Goal: Obtain resource: Download file/media

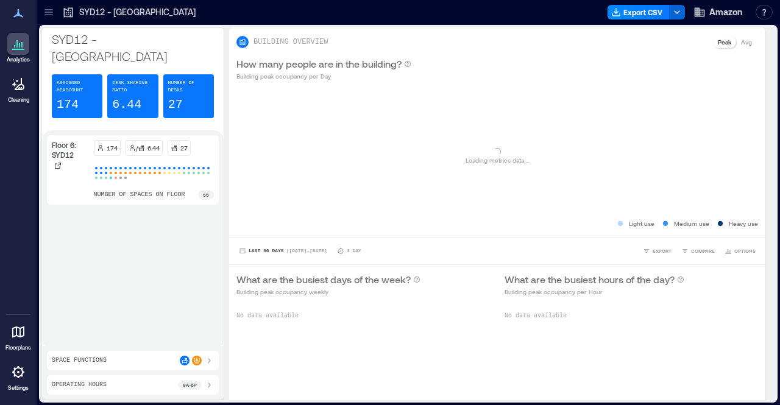
click at [49, 12] on icon at bounding box center [48, 12] width 8 height 1
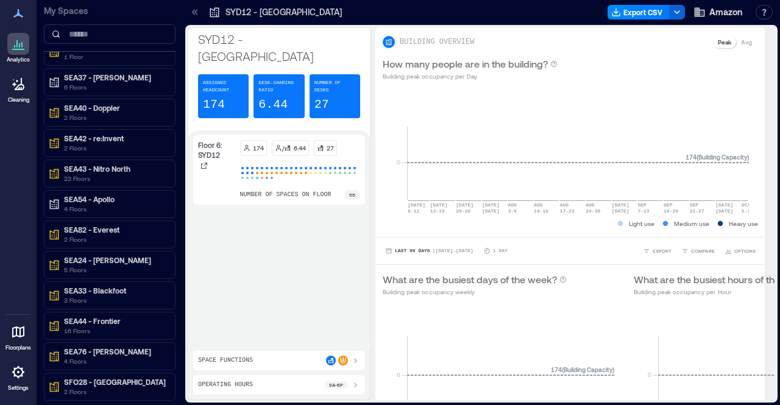
scroll to position [327, 0]
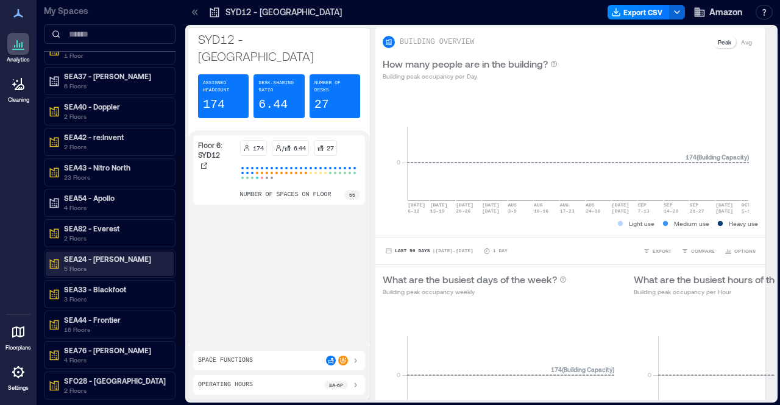
click at [114, 264] on p "5 Floors" at bounding box center [115, 269] width 102 height 10
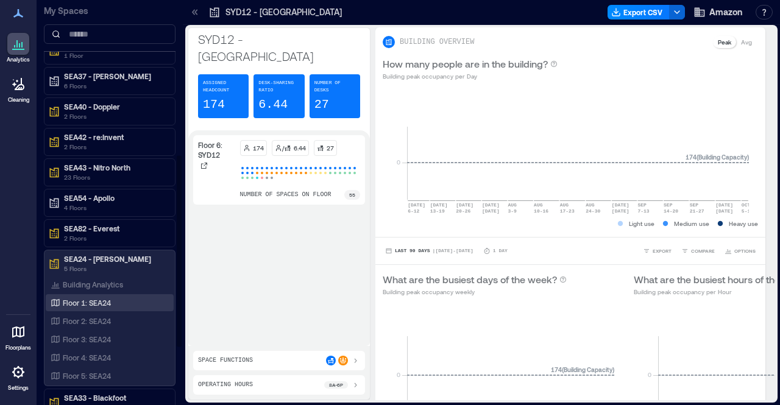
click at [104, 301] on div "Floor 1: SEA24" at bounding box center [110, 302] width 128 height 17
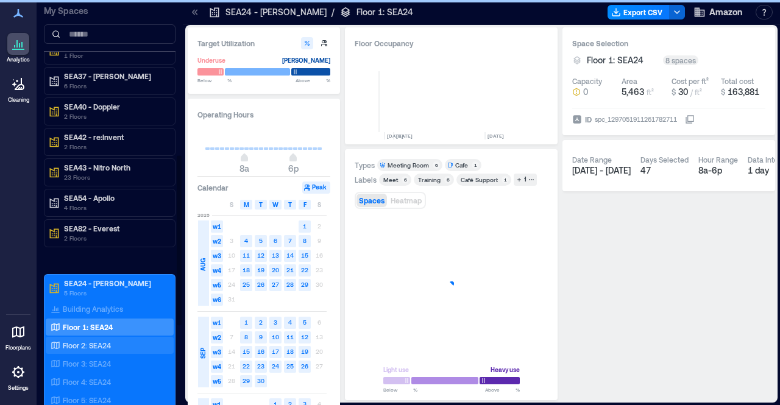
scroll to position [0, 1513]
click at [91, 340] on p "Floor 2: SEA24" at bounding box center [87, 345] width 48 height 10
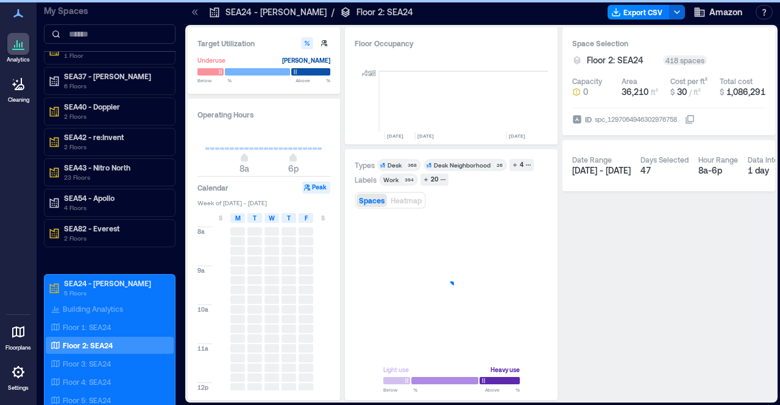
scroll to position [0, 1535]
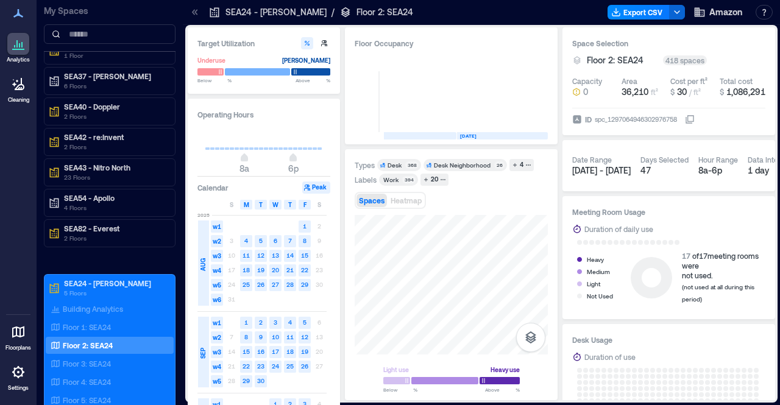
click at [581, 166] on span "[DATE] - [DATE]" at bounding box center [601, 170] width 58 height 10
click at [579, 172] on span "[DATE] - [DATE]" at bounding box center [601, 170] width 58 height 10
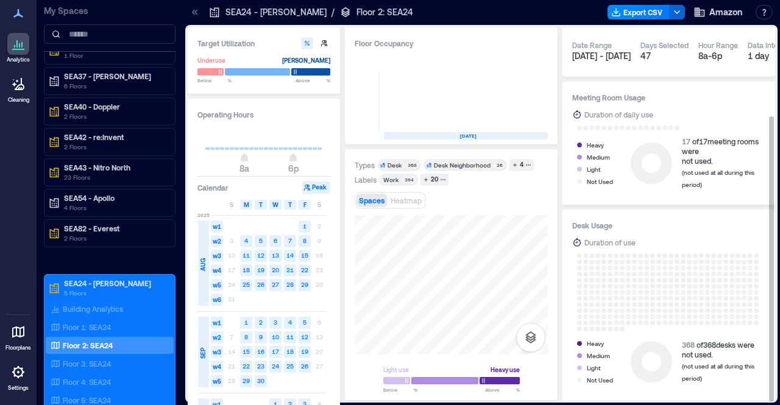
scroll to position [0, 0]
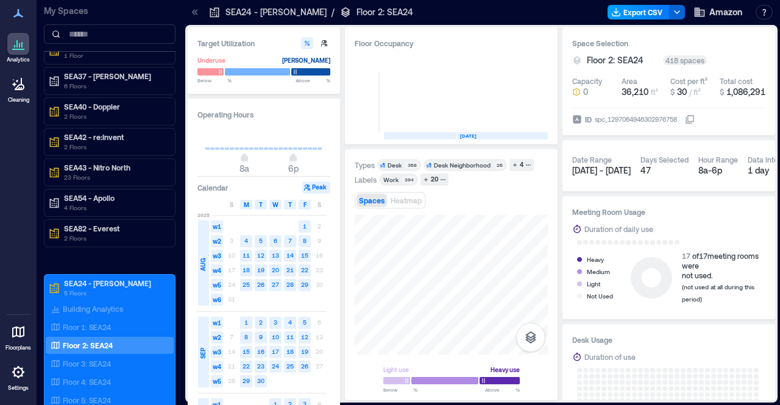
click at [639, 16] on button "Export CSV" at bounding box center [638, 12] width 62 height 15
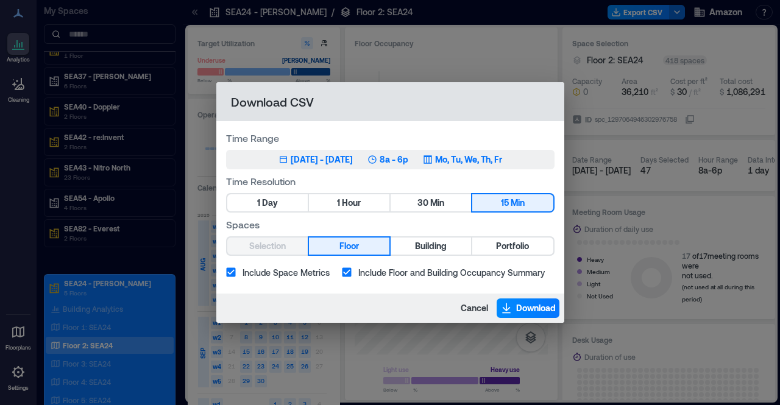
click at [291, 160] on div "[DATE] - [DATE]" at bounding box center [322, 159] width 62 height 12
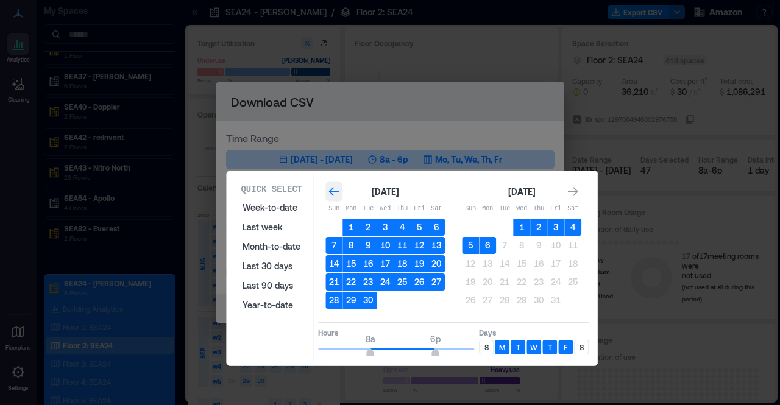
click at [334, 193] on icon "Go to previous month" at bounding box center [334, 192] width 12 height 12
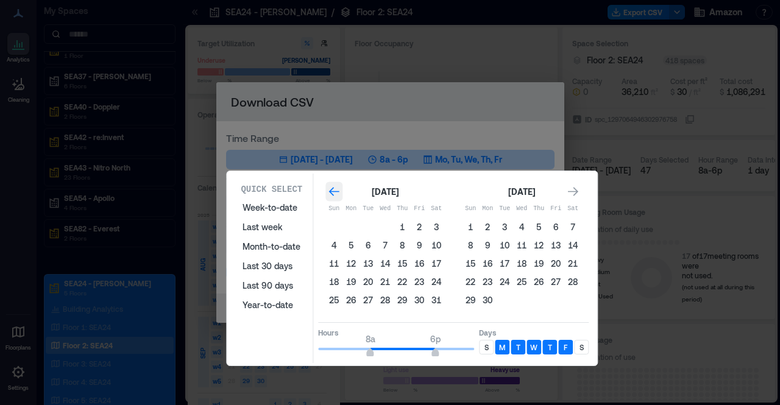
click at [334, 193] on icon "Go to previous month" at bounding box center [334, 192] width 12 height 12
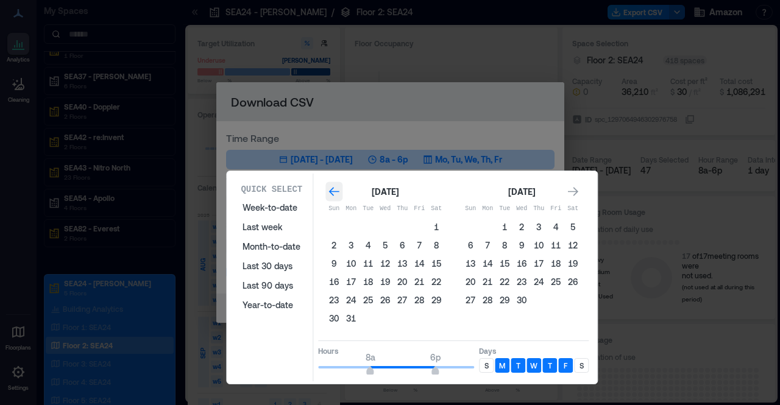
click at [334, 193] on icon "Go to previous month" at bounding box center [334, 192] width 12 height 12
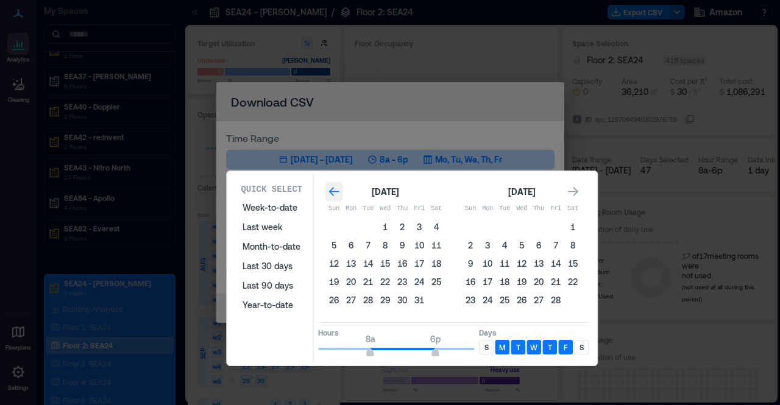
click at [334, 193] on icon "Go to previous month" at bounding box center [334, 192] width 12 height 12
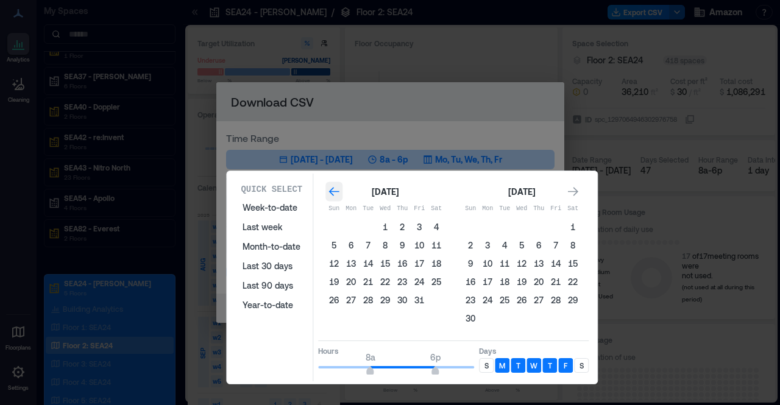
click at [334, 193] on icon "Go to previous month" at bounding box center [334, 192] width 12 height 12
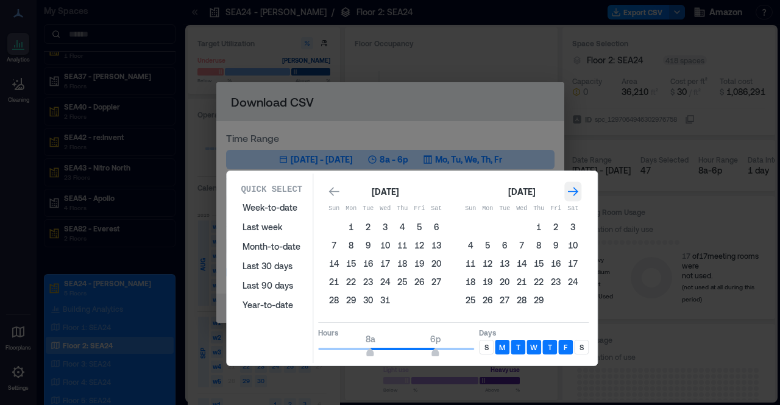
click at [574, 191] on icon "Go to next month" at bounding box center [573, 191] width 10 height 9
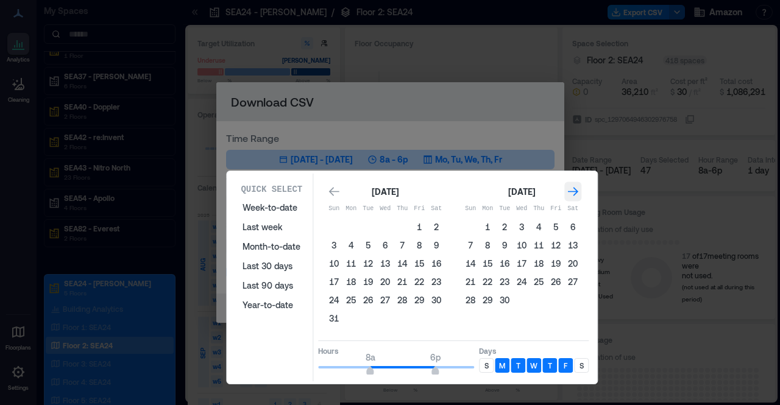
click at [574, 191] on icon "Go to next month" at bounding box center [573, 191] width 10 height 9
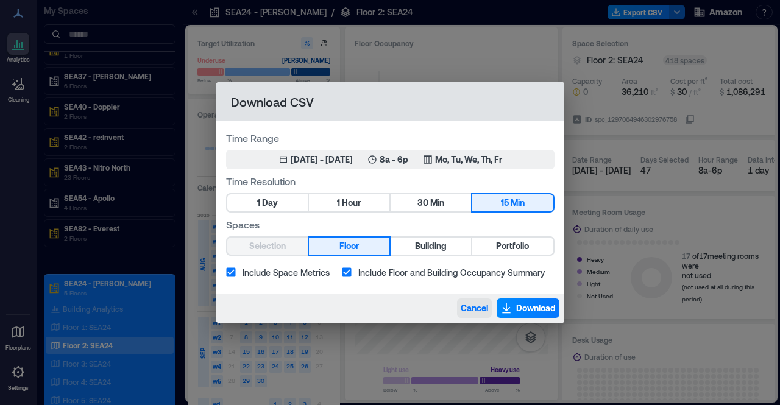
click at [480, 303] on span "Cancel" at bounding box center [473, 308] width 27 height 12
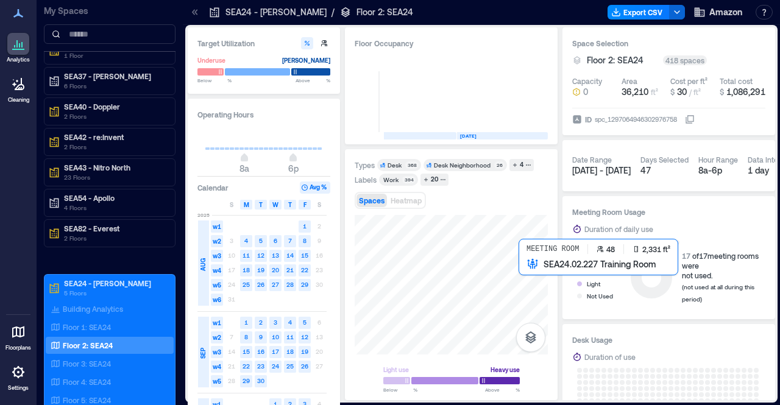
click at [524, 275] on div at bounding box center [450, 284] width 193 height 139
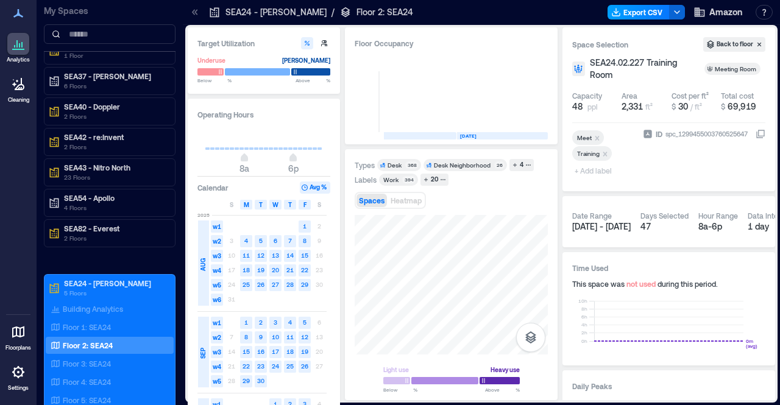
click at [644, 12] on button "Export CSV" at bounding box center [638, 12] width 62 height 15
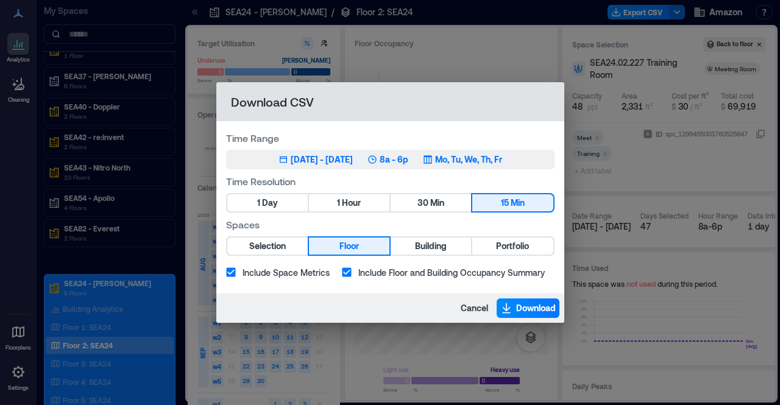
click at [291, 158] on div "[DATE] - [DATE]" at bounding box center [322, 159] width 62 height 12
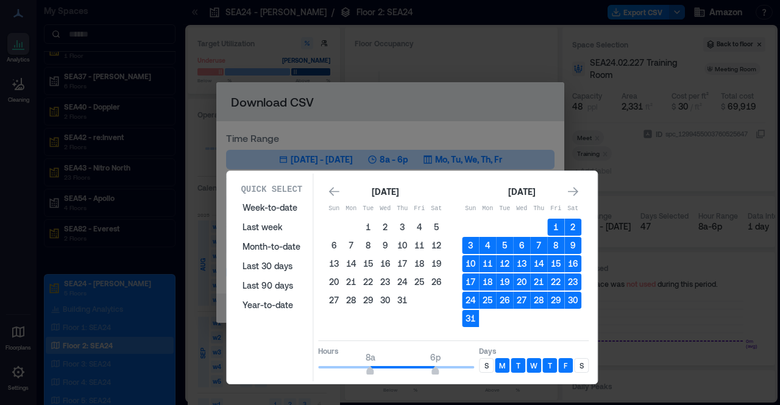
click at [333, 190] on icon "Go to previous month" at bounding box center [334, 192] width 12 height 12
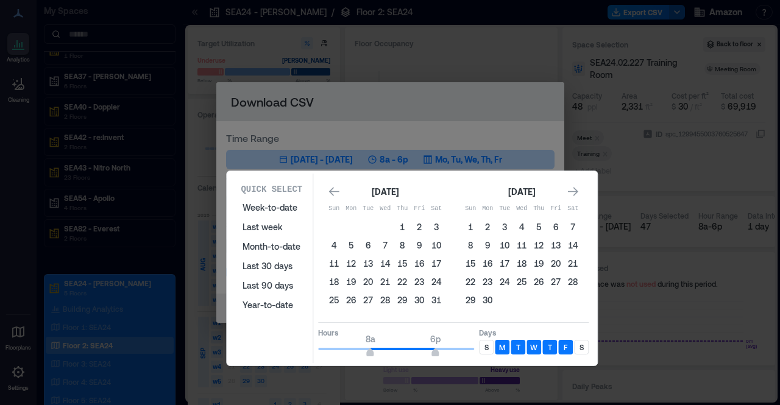
click at [333, 190] on icon "Go to previous month" at bounding box center [334, 192] width 12 height 12
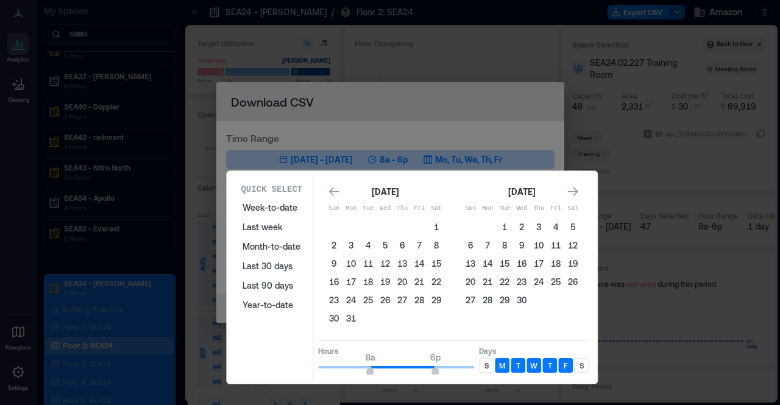
click at [333, 190] on icon "Go to previous month" at bounding box center [334, 192] width 12 height 12
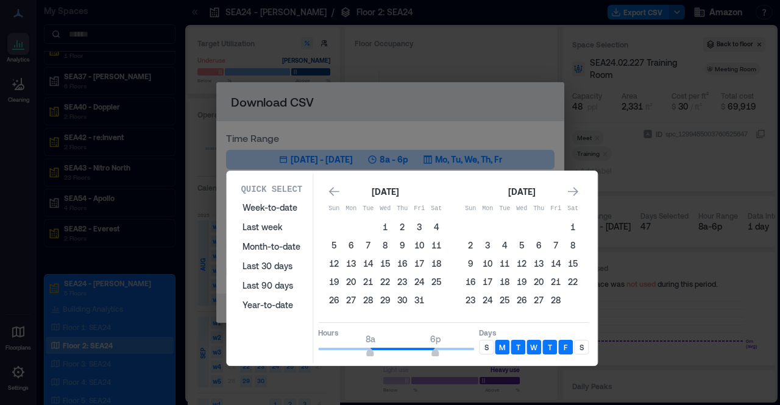
click at [333, 190] on icon "Go to previous month" at bounding box center [334, 192] width 12 height 12
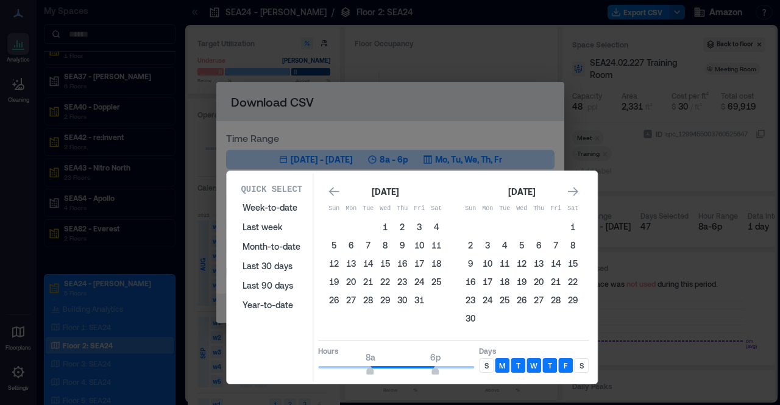
click at [333, 190] on icon "Go to previous month" at bounding box center [334, 192] width 12 height 12
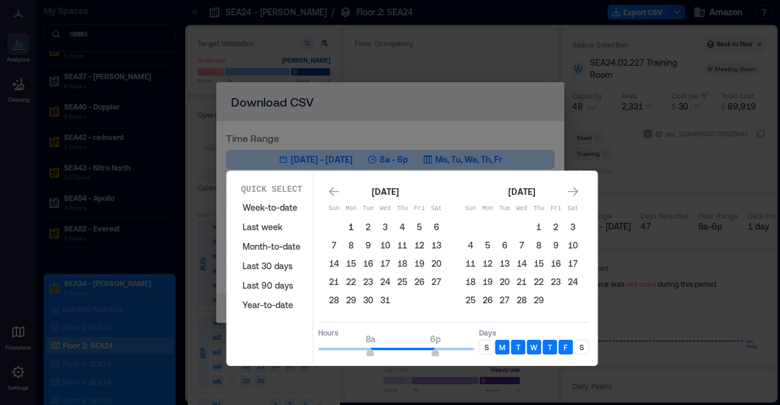
click at [353, 227] on button "1" at bounding box center [350, 227] width 17 height 17
click at [574, 194] on icon "Go to next month" at bounding box center [572, 192] width 12 height 12
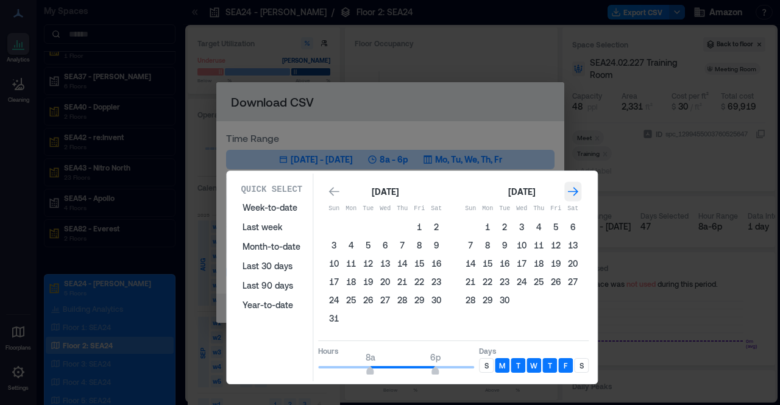
click at [574, 194] on icon "Go to next month" at bounding box center [572, 192] width 12 height 12
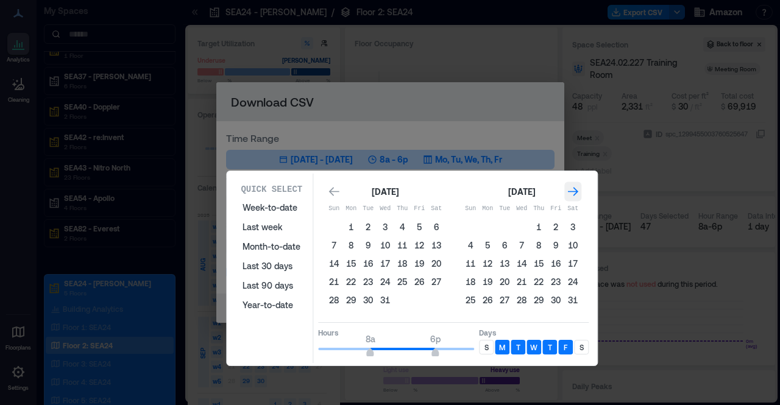
click at [574, 194] on icon "Go to next month" at bounding box center [572, 192] width 12 height 12
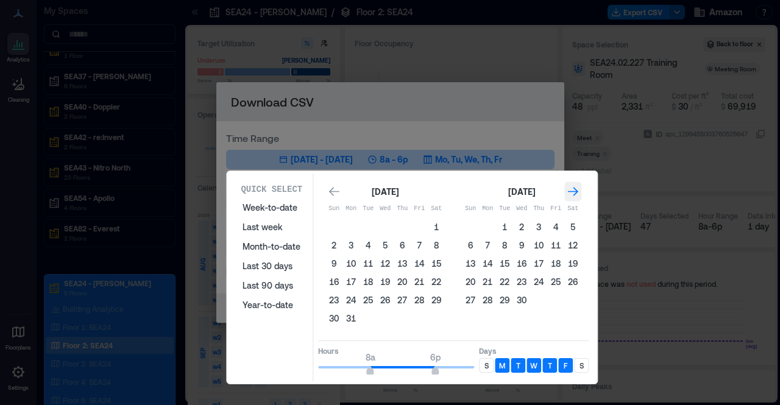
click at [574, 194] on icon "Go to next month" at bounding box center [572, 192] width 12 height 12
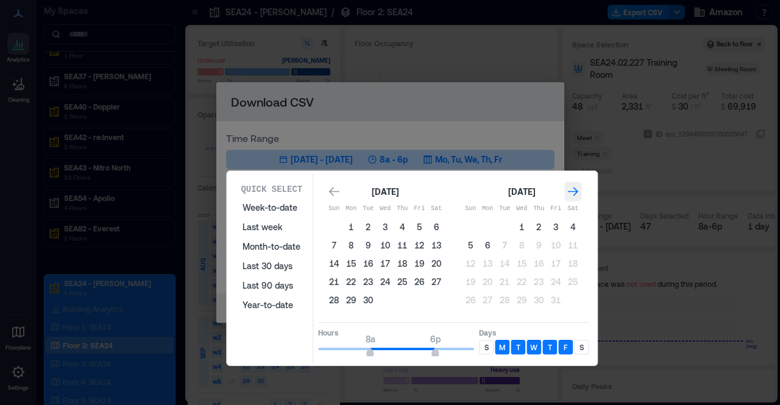
click at [574, 194] on icon "Go to next month" at bounding box center [572, 192] width 12 height 12
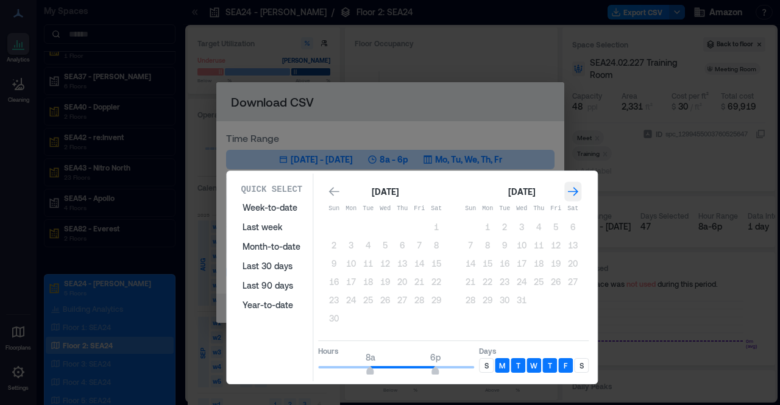
click at [574, 194] on icon "Go to next month" at bounding box center [572, 192] width 12 height 12
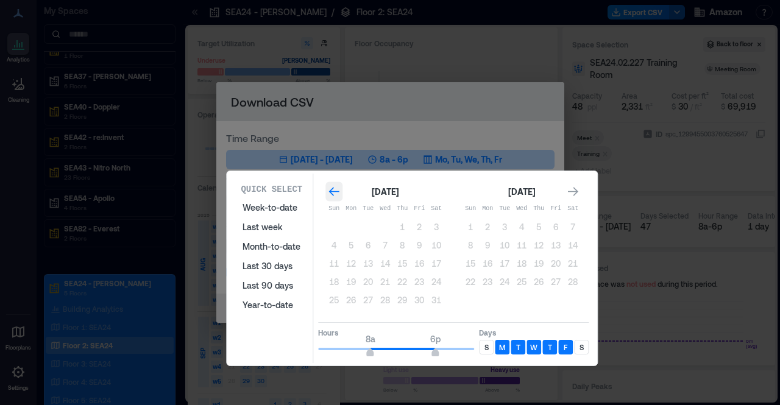
click at [330, 190] on icon "Go to previous month" at bounding box center [334, 191] width 10 height 9
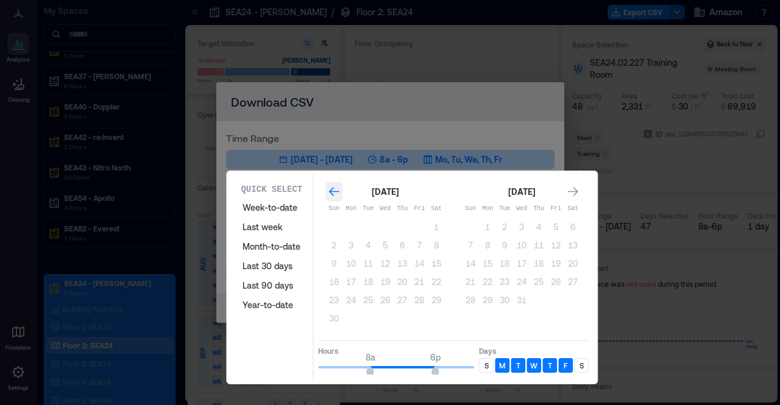
click at [330, 190] on icon "Go to previous month" at bounding box center [334, 191] width 10 height 9
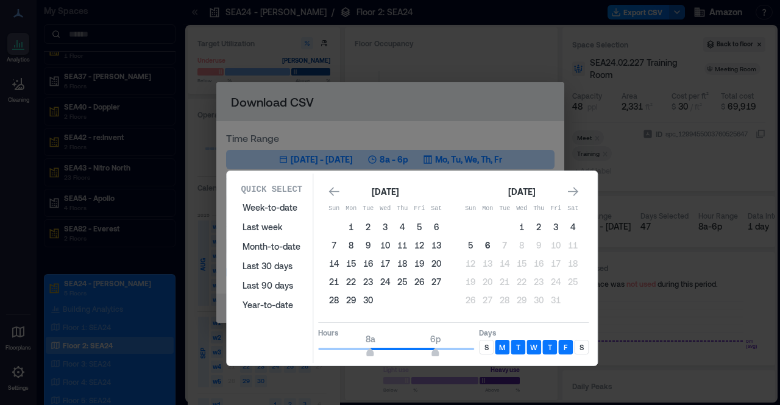
click at [488, 241] on button "6" at bounding box center [487, 245] width 17 height 17
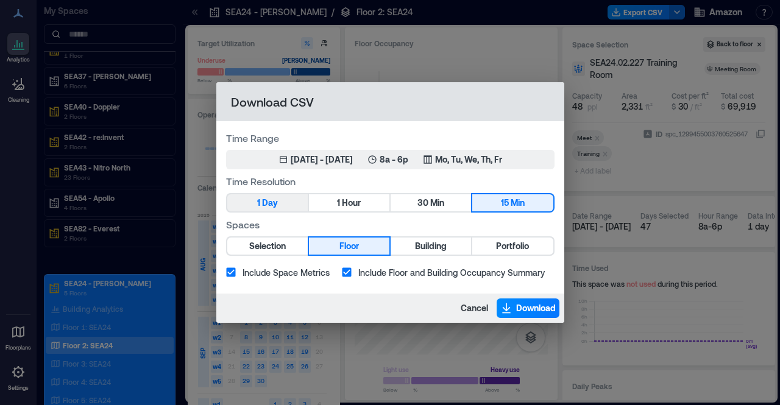
click at [273, 200] on span "Day" at bounding box center [270, 203] width 16 height 15
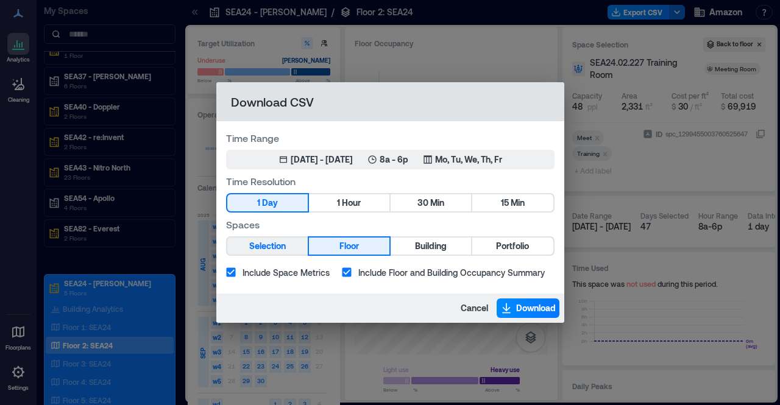
click at [274, 244] on span "Selection" at bounding box center [267, 246] width 37 height 15
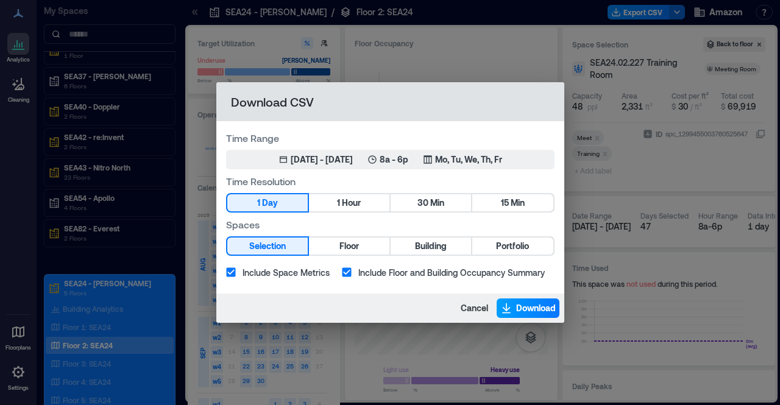
click at [529, 308] on span "Download" at bounding box center [536, 308] width 40 height 12
